Goal: Check status

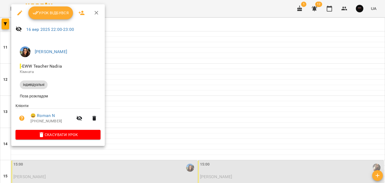
scroll to position [270, 0]
click at [58, 18] on button "Урок відбувся" at bounding box center [50, 12] width 45 height 13
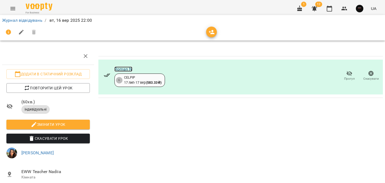
click at [125, 70] on link "Roman N" at bounding box center [124, 68] width 18 height 5
click at [11, 20] on link "Журнал відвідувань" at bounding box center [22, 20] width 40 height 5
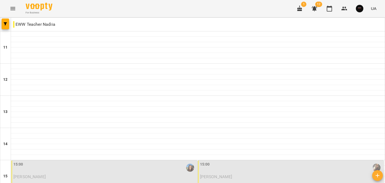
scroll to position [270, 0]
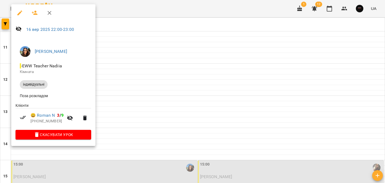
click at [161, 79] on div at bounding box center [192, 91] width 385 height 183
